Goal: Use online tool/utility: Use online tool/utility

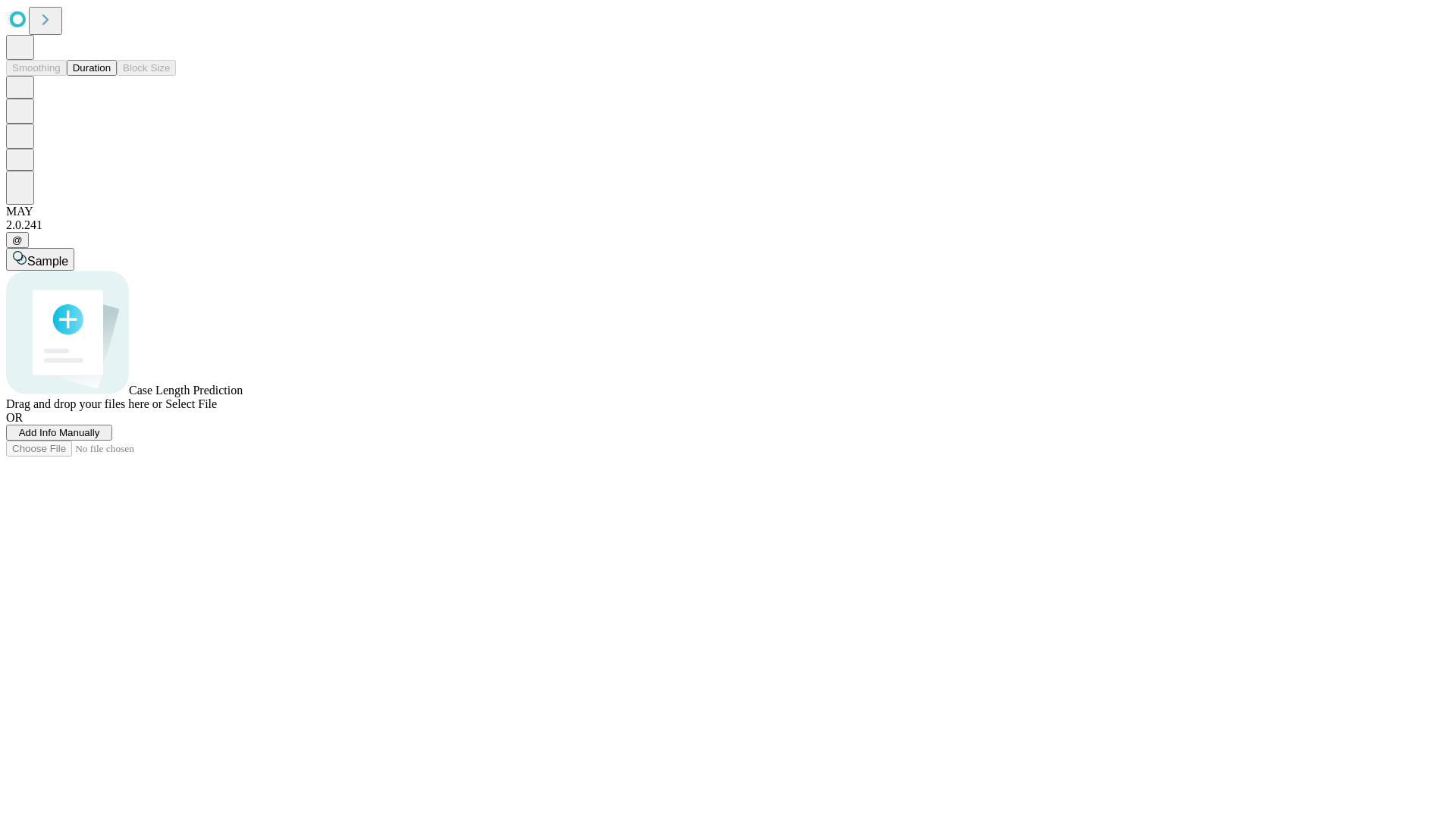
click at [217, 410] on span "Select File" at bounding box center [190, 403] width 51 height 13
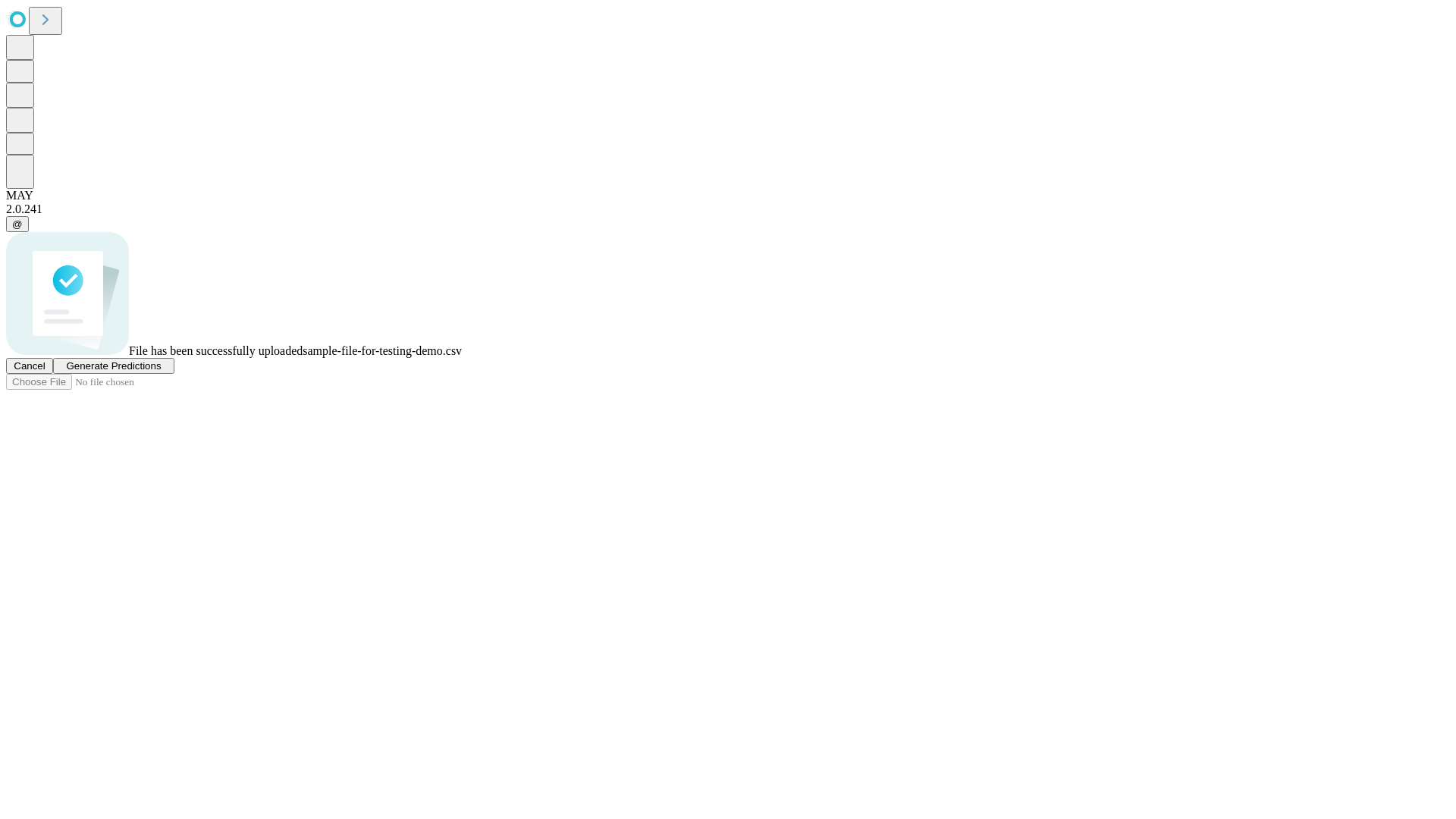
click at [160, 371] on span "Generate Predictions" at bounding box center [114, 366] width 95 height 12
